Goal: Information Seeking & Learning: Check status

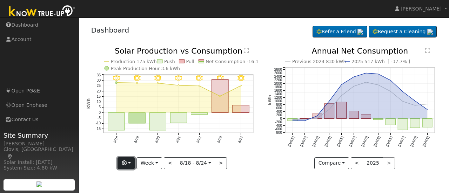
click at [130, 158] on button "button" at bounding box center [125, 163] width 17 height 12
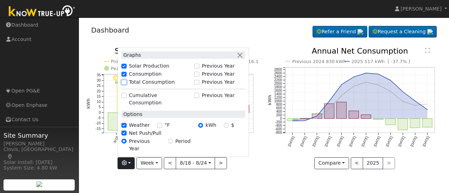
click at [126, 85] on input "Total Consumption" at bounding box center [123, 82] width 5 height 5
checkbox input "true"
click at [271, 161] on icon "Previous 2024 830 kWh 2025 517 kWh [ -37.7% ] [DATE] Sep '[DATE] Nov '[DATE] Ja…" at bounding box center [355, 105] width 174 height 117
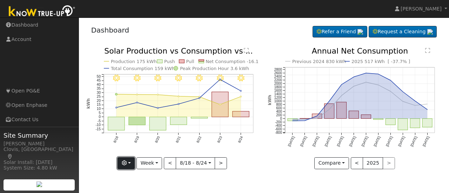
click at [133, 163] on button "button" at bounding box center [125, 163] width 17 height 12
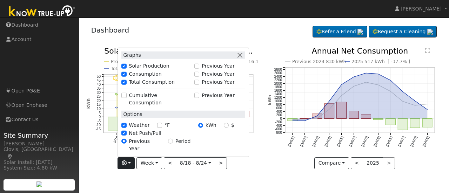
click at [150, 148] on label "Previous Year" at bounding box center [145, 144] width 32 height 15
click at [126, 144] on input "Previous Year" at bounding box center [123, 141] width 5 height 5
click at [253, 160] on icon "8/24 - Clear 8/23 - Clear 8/22 - MostlyClear 8/21 - MostlyClear 8/20 - Clear 8/…" at bounding box center [173, 107] width 174 height 120
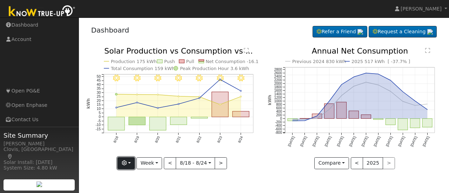
click at [130, 162] on button "button" at bounding box center [125, 163] width 17 height 12
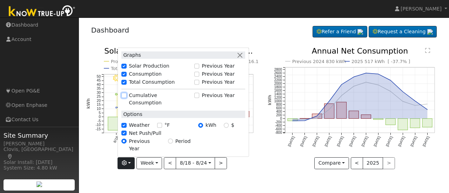
click at [125, 98] on input "Cumulative Consumption" at bounding box center [123, 95] width 5 height 5
checkbox input "true"
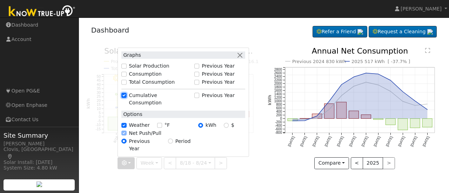
checkbox input "false"
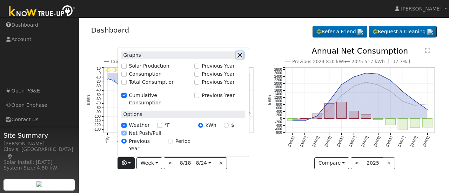
click at [243, 59] on button "button" at bounding box center [239, 55] width 7 height 7
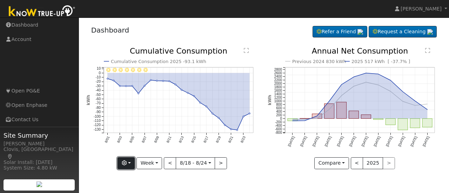
click at [131, 163] on button "button" at bounding box center [125, 163] width 17 height 12
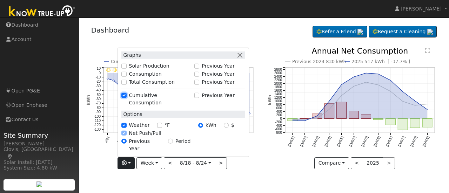
click at [126, 98] on input "Cumulative Consumption" at bounding box center [123, 95] width 5 height 5
checkbox input "false"
checkbox input "true"
click at [263, 160] on div "8/24 - Clear 8/23 - Clear 8/22 - MostlyClear 8/21 - MostlyClear 8/20 - Clear 8/…" at bounding box center [173, 113] width 182 height 133
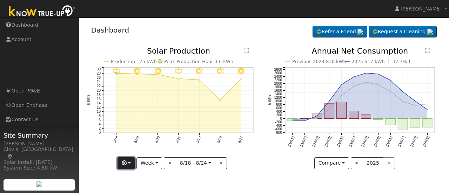
click at [133, 162] on button "button" at bounding box center [125, 163] width 17 height 12
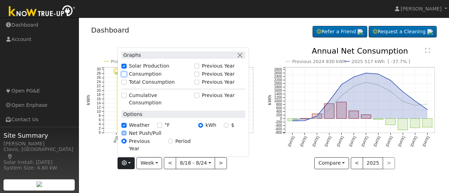
click at [126, 76] on input "Consumption" at bounding box center [123, 74] width 5 height 5
checkbox input "true"
click at [242, 59] on button "button" at bounding box center [239, 55] width 7 height 7
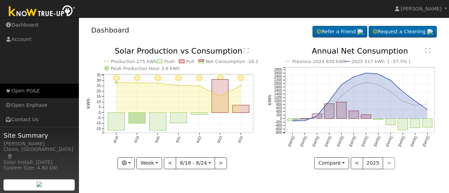
click at [29, 92] on link "Open PG&E" at bounding box center [39, 91] width 79 height 14
